Goal: Information Seeking & Learning: Learn about a topic

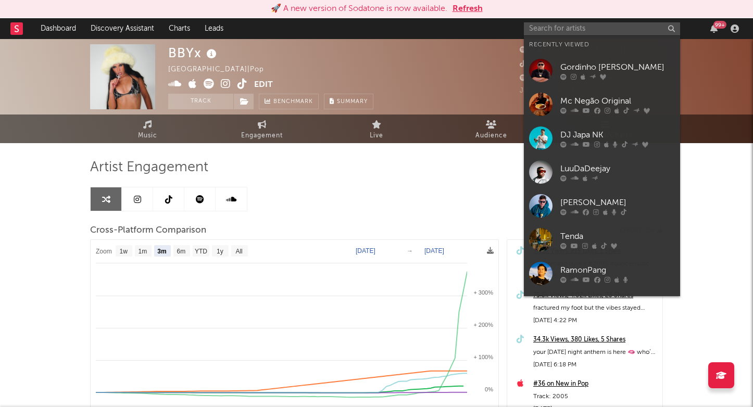
select select "3m"
click at [552, 32] on input "text" at bounding box center [602, 28] width 156 height 13
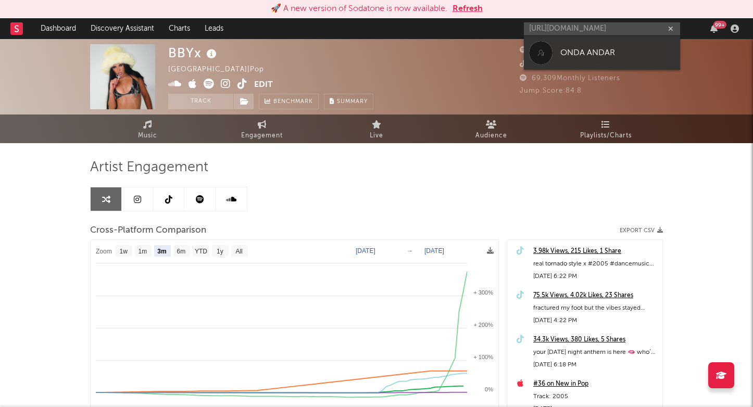
type input "[URL][DOMAIN_NAME]"
click at [537, 60] on div at bounding box center [540, 52] width 23 height 23
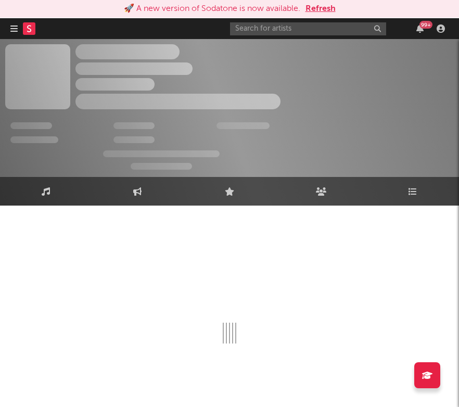
select select "1w"
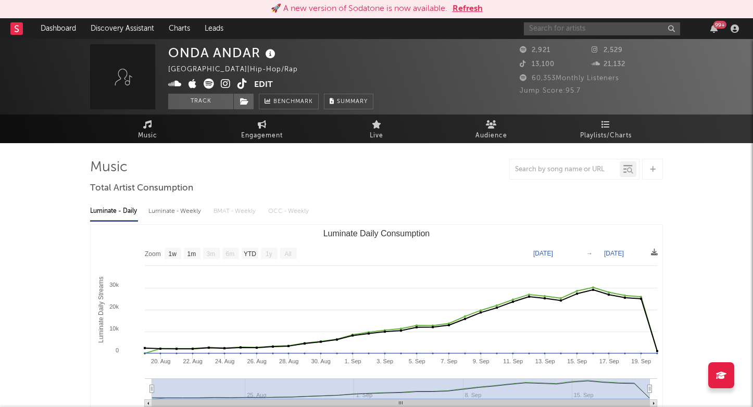
click at [540, 29] on input "text" at bounding box center [602, 28] width 156 height 13
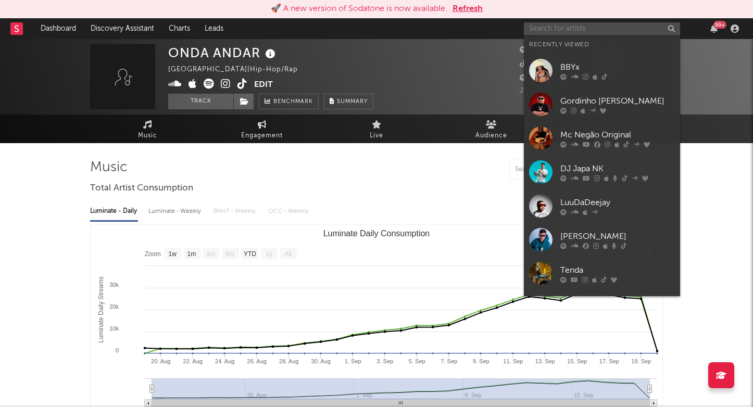
paste input "salako"
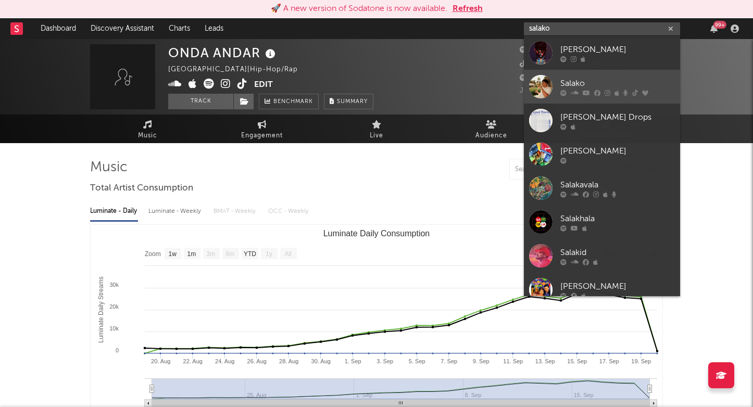
type input "salako"
click at [553, 88] on link "Salako" at bounding box center [602, 87] width 156 height 34
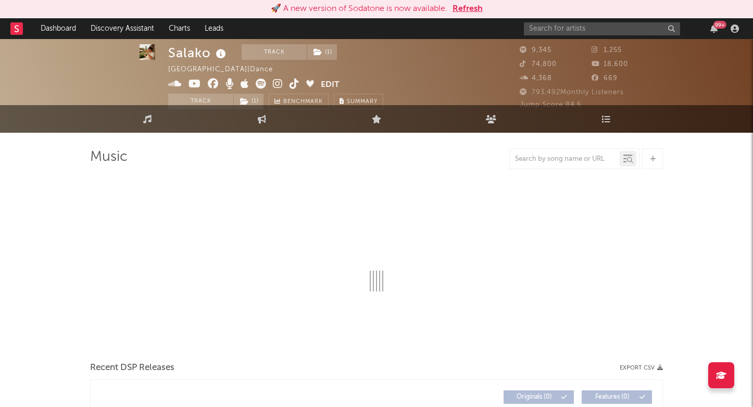
scroll to position [14, 0]
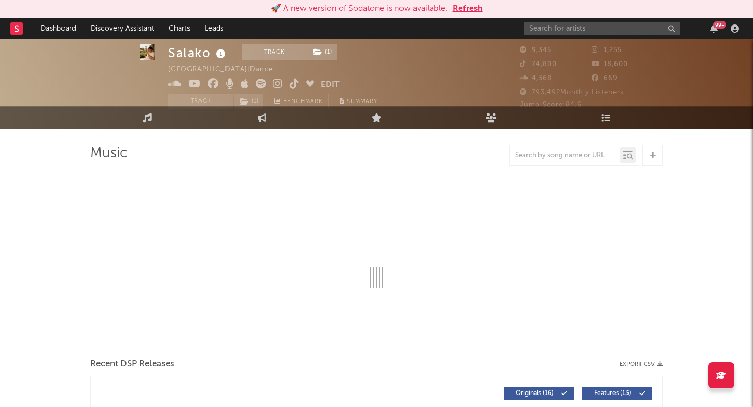
select select "6m"
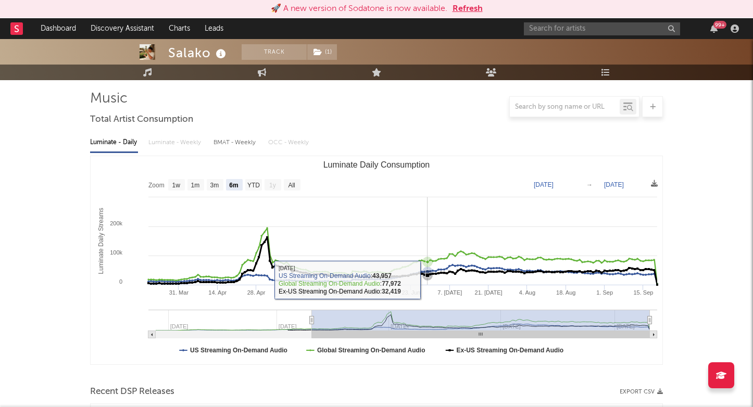
scroll to position [304, 0]
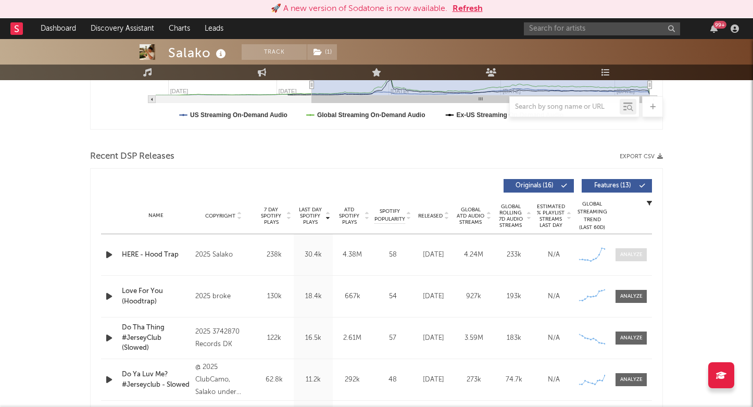
click at [633, 255] on div at bounding box center [631, 255] width 22 height 8
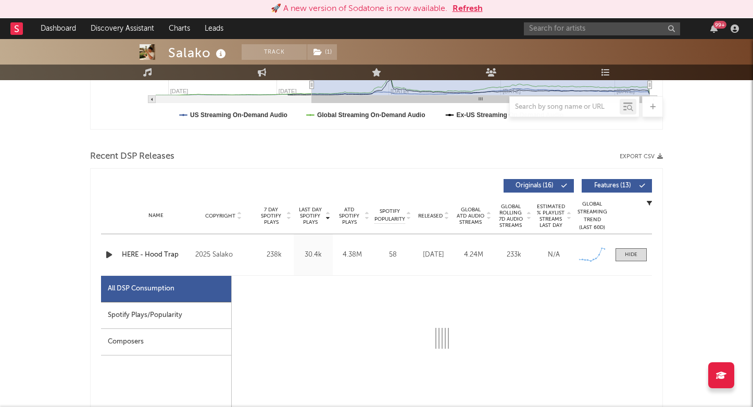
select select "1w"
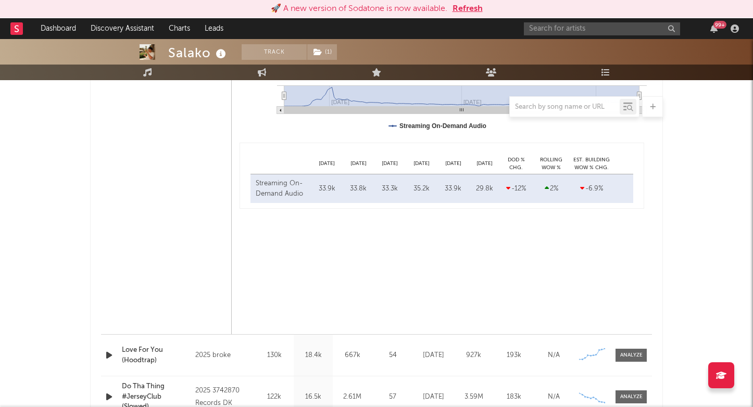
scroll to position [361, 0]
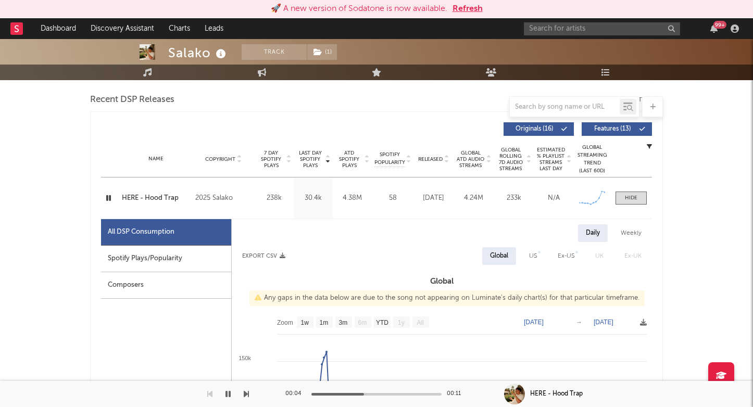
click at [159, 200] on div "HERE - Hood Trap" at bounding box center [156, 198] width 68 height 10
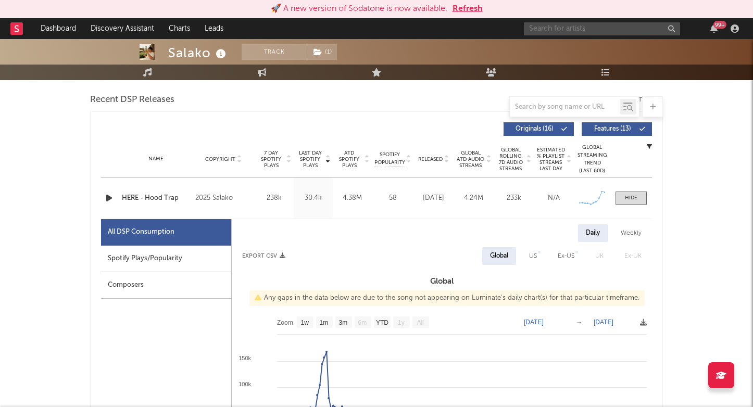
click at [557, 32] on input "text" at bounding box center [602, 28] width 156 height 13
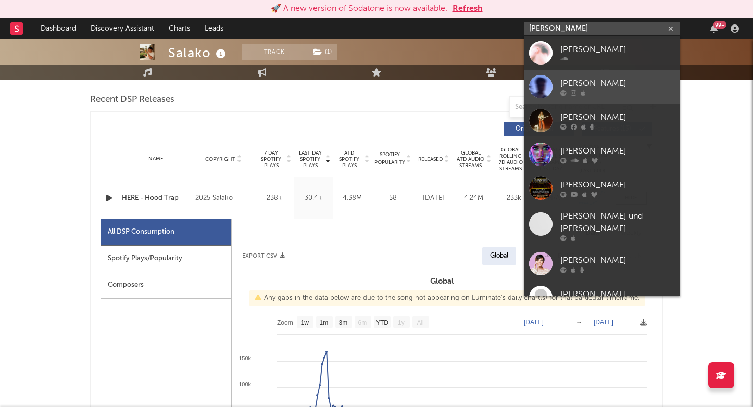
type input "[PERSON_NAME]"
click at [555, 77] on link "[PERSON_NAME]" at bounding box center [602, 87] width 156 height 34
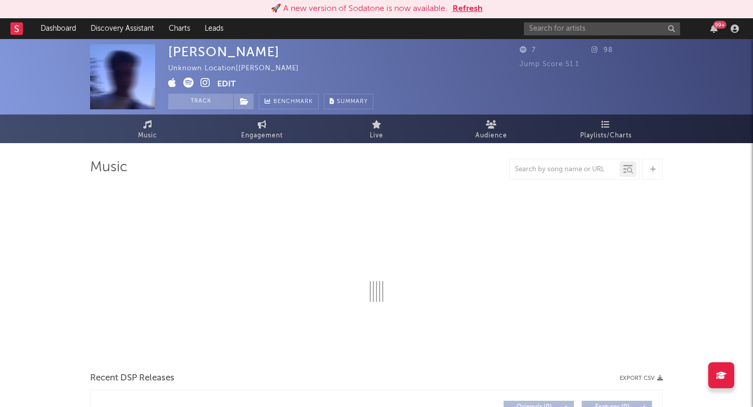
select select "1w"
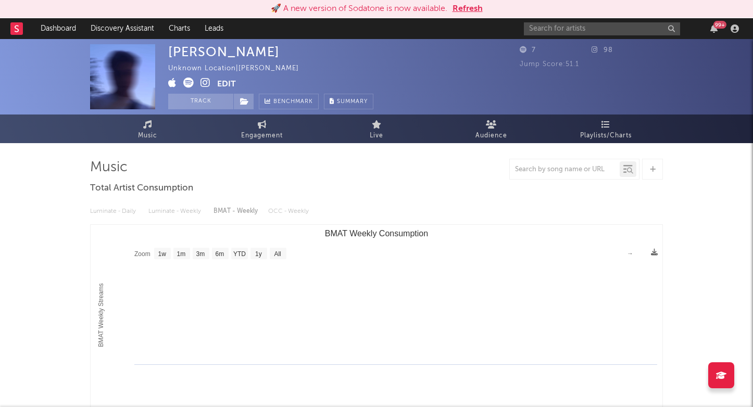
click at [206, 83] on icon at bounding box center [206, 83] width 10 height 10
